Goal: Task Accomplishment & Management: Manage account settings

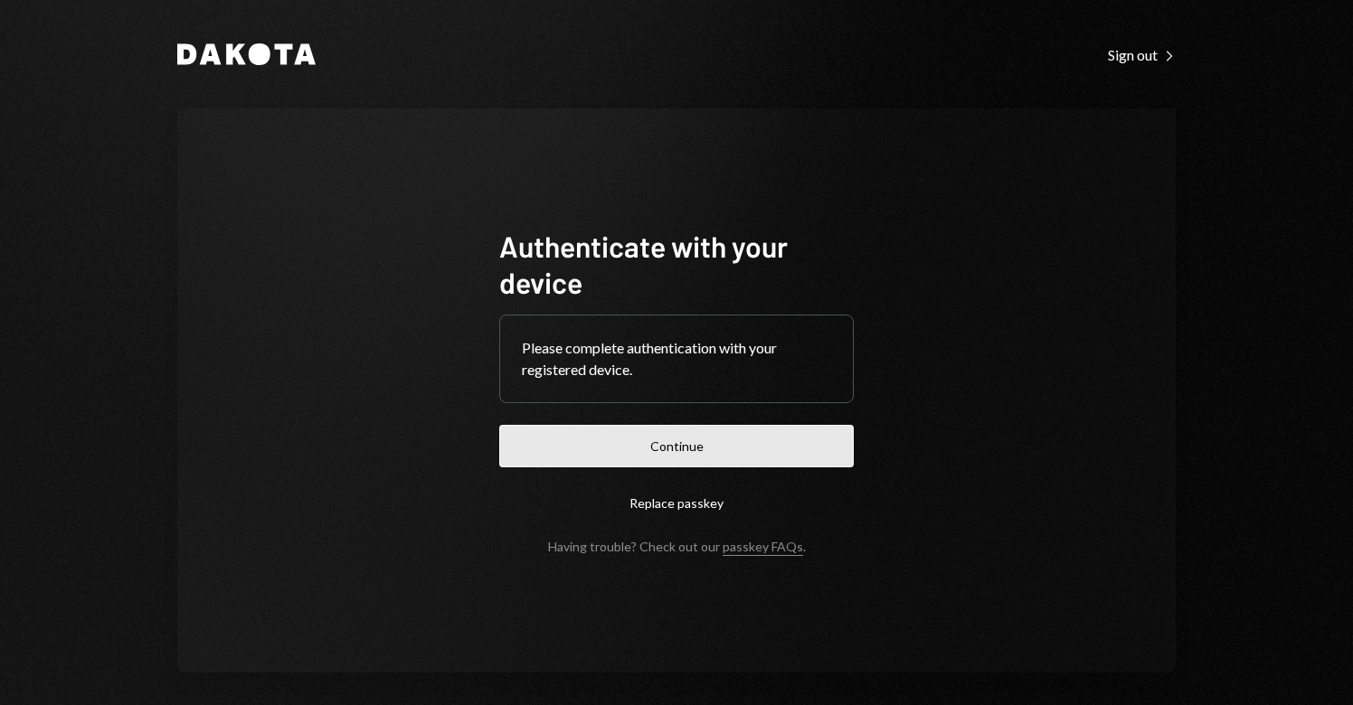
click at [602, 450] on button "Continue" at bounding box center [676, 446] width 355 height 43
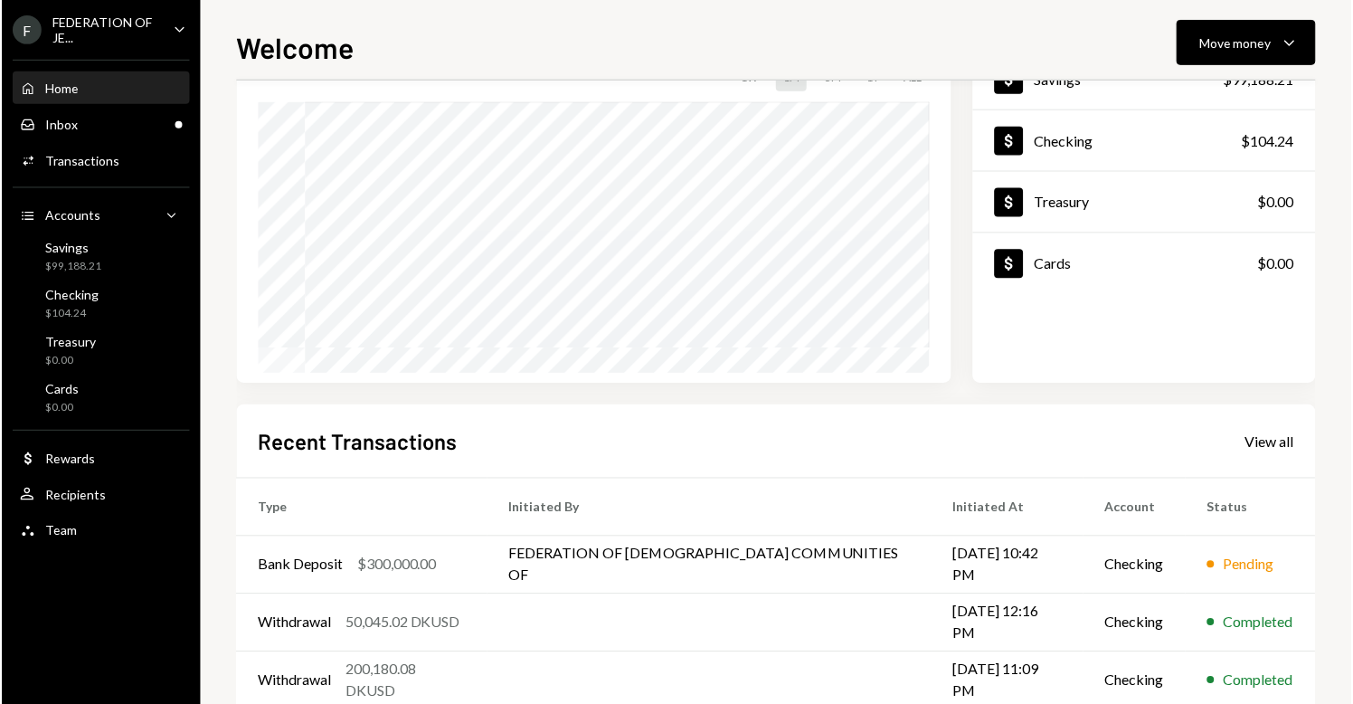
scroll to position [166, 0]
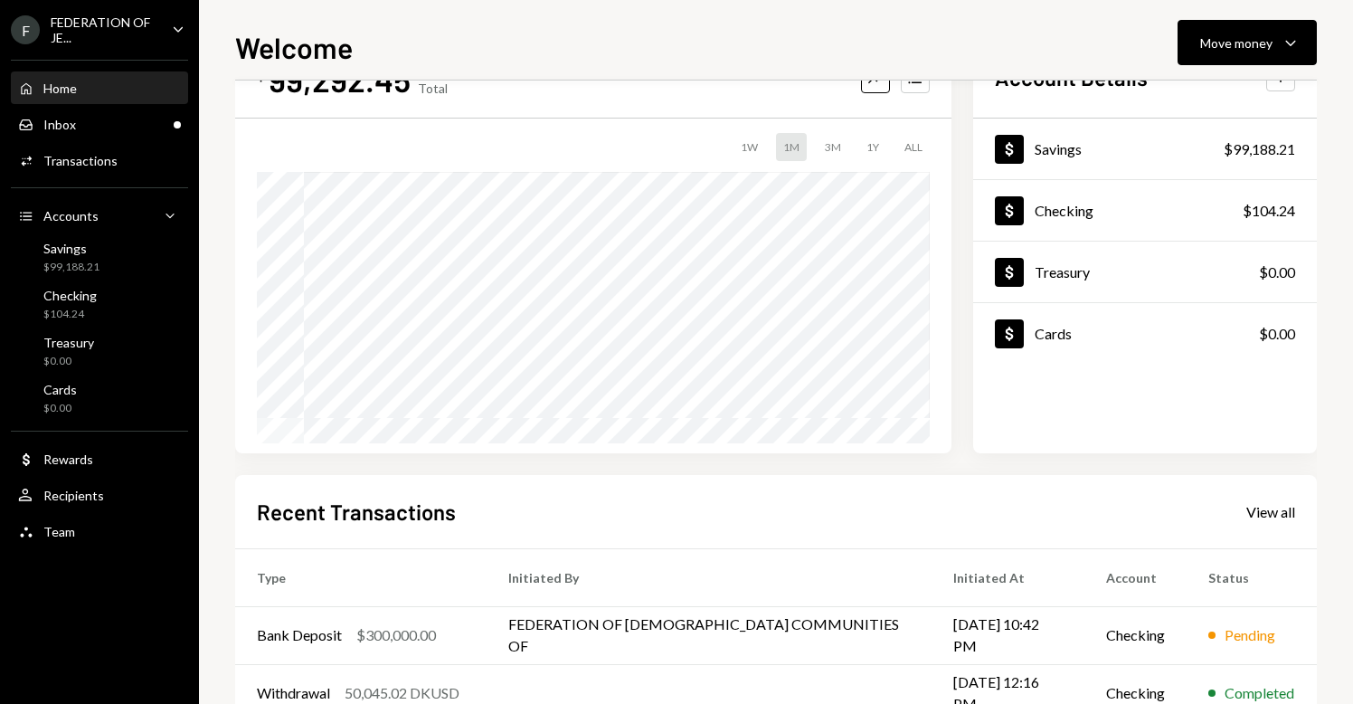
scroll to position [93, 0]
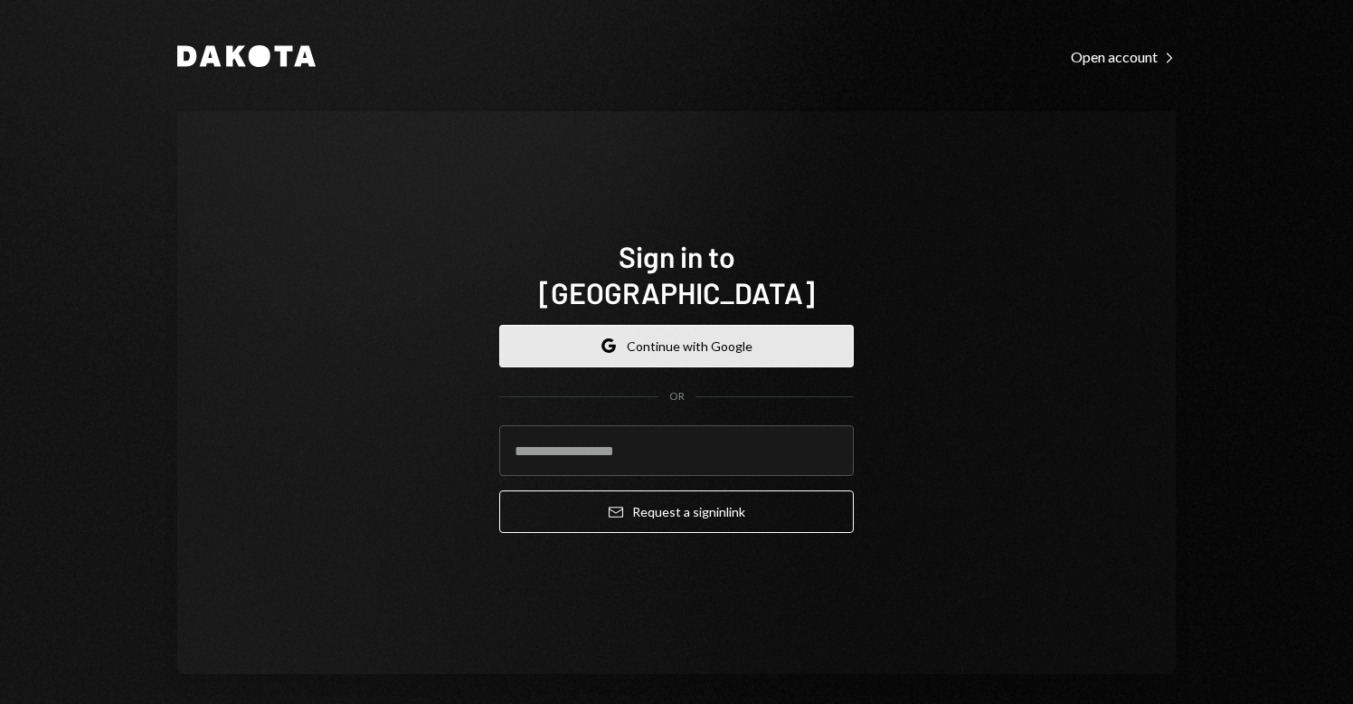
click at [667, 335] on button "Google Continue with Google" at bounding box center [676, 346] width 355 height 43
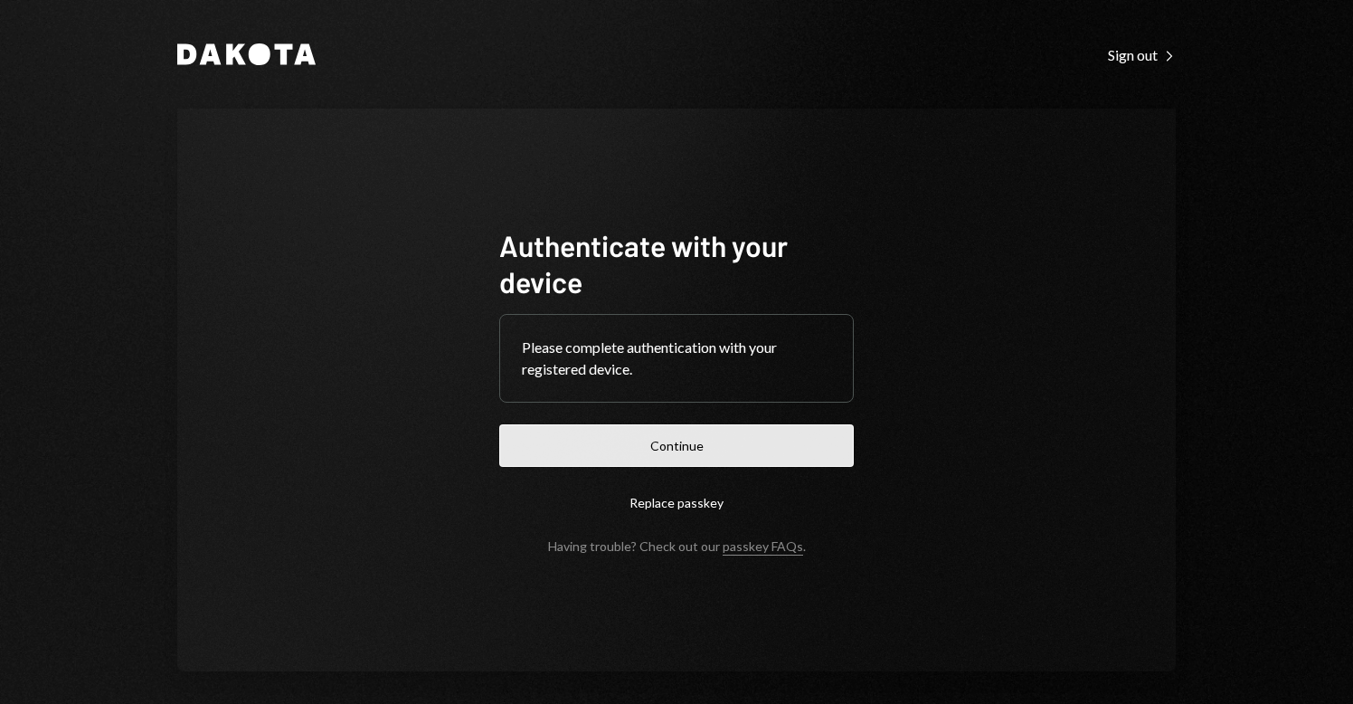
click at [620, 442] on button "Continue" at bounding box center [676, 445] width 355 height 43
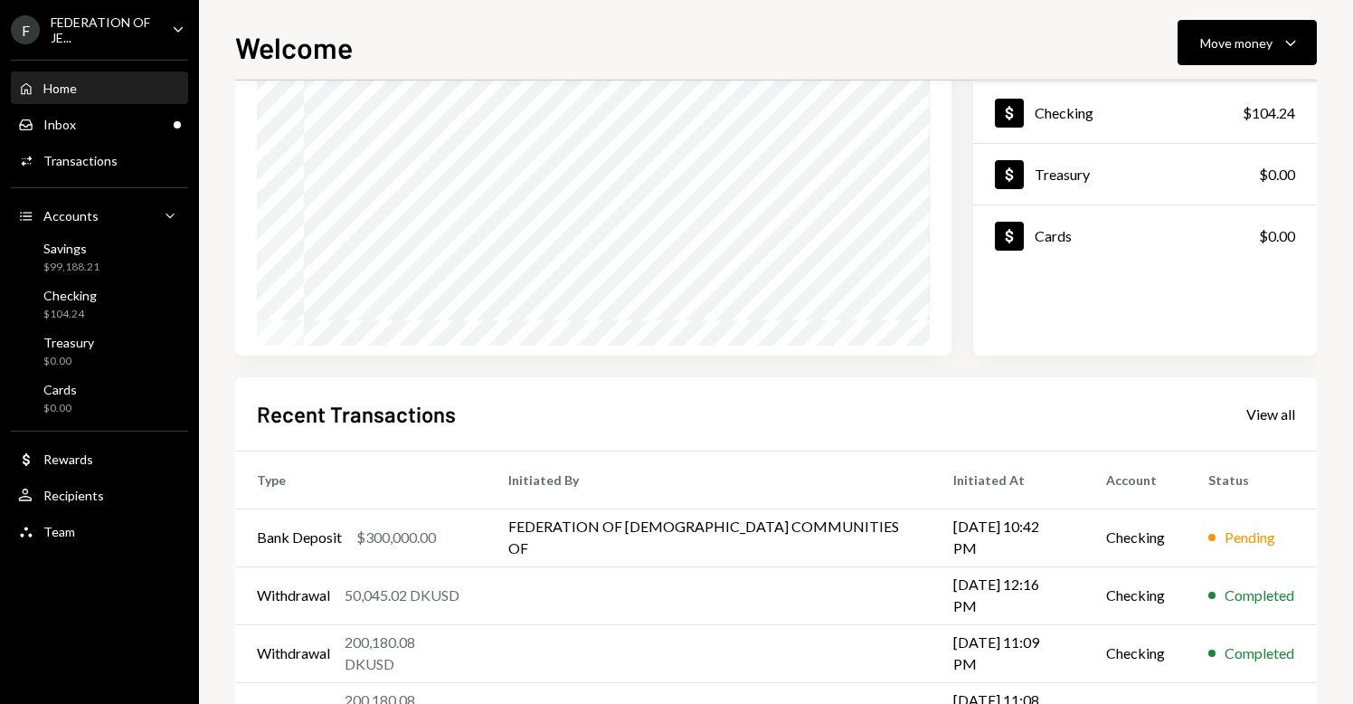
scroll to position [229, 0]
